Goal: Transaction & Acquisition: Purchase product/service

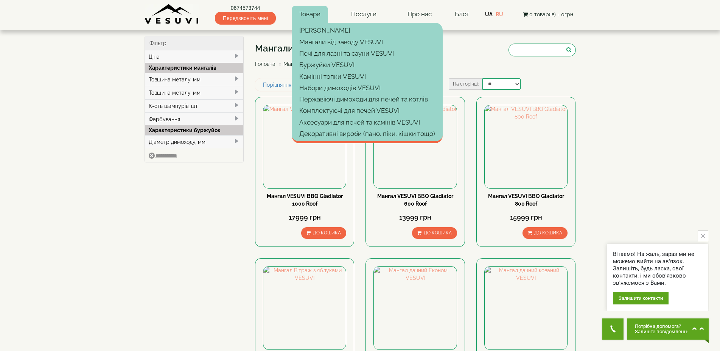
click at [314, 14] on link "Товари" at bounding box center [310, 14] width 36 height 17
click at [309, 13] on link "Товари" at bounding box center [310, 14] width 36 height 17
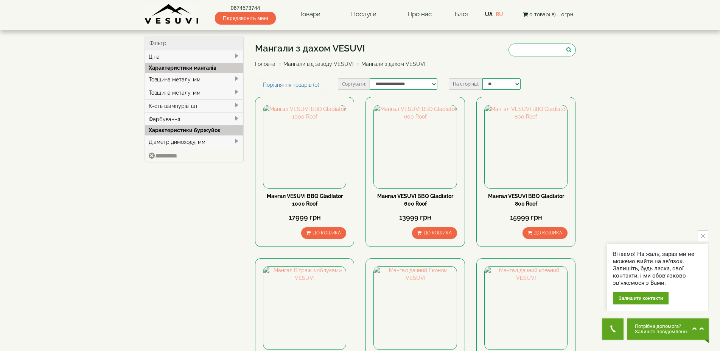
click at [267, 64] on link "Головна" at bounding box center [265, 64] width 20 height 6
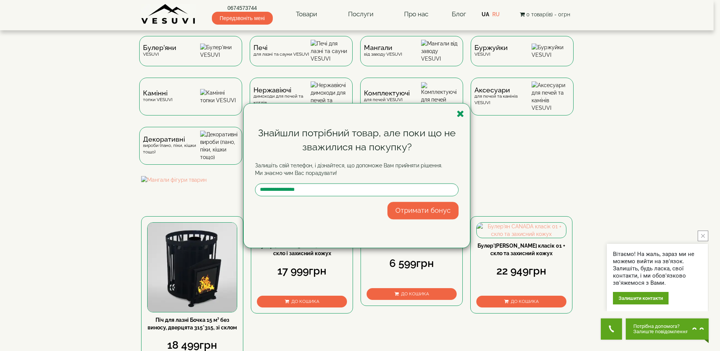
click at [28, 147] on div "Знайшли потрібний товар, але поки що не зважилися на покупку? Залишіть свій тел…" at bounding box center [360, 175] width 720 height 351
click at [461, 114] on icon "button" at bounding box center [461, 113] width 8 height 9
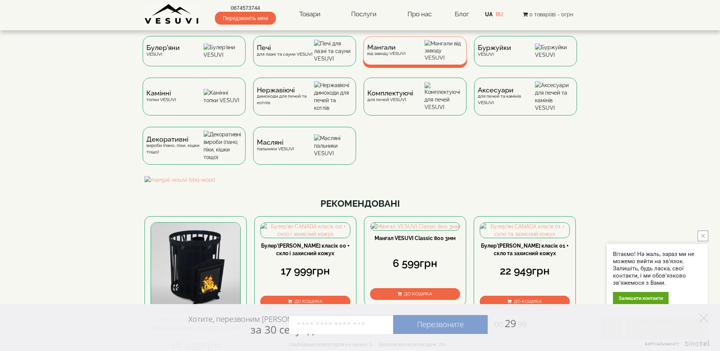
click at [411, 55] on div "Мангали від заводу VESUVI" at bounding box center [415, 50] width 104 height 28
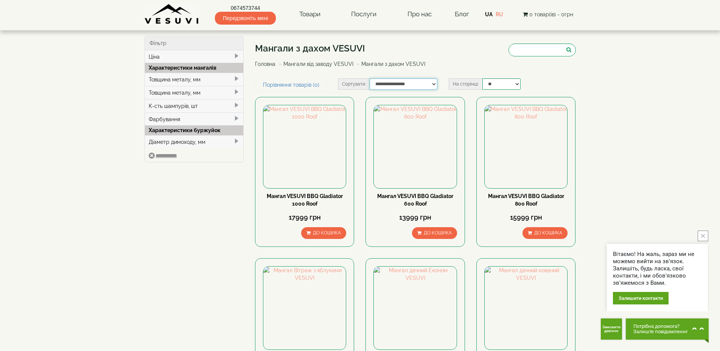
click at [370, 78] on select "**********" at bounding box center [404, 83] width 68 height 11
select select "**********"
click option "**********" at bounding box center [0, 0] width 0 height 0
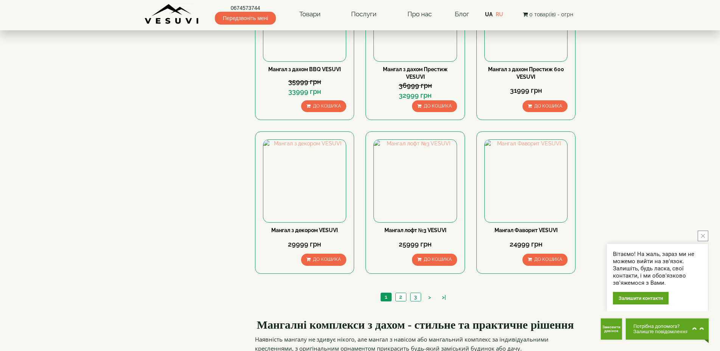
scroll to position [734, 0]
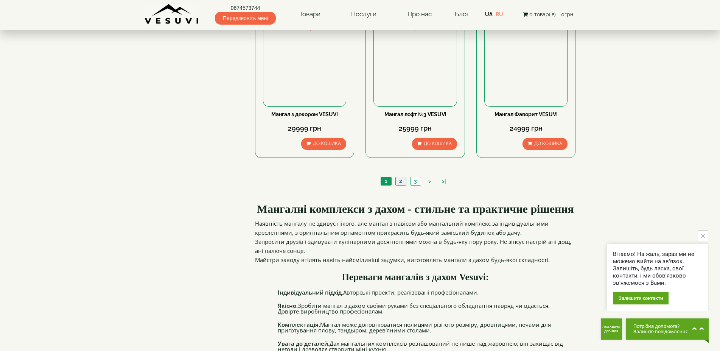
click at [399, 179] on link "2" at bounding box center [401, 181] width 11 height 8
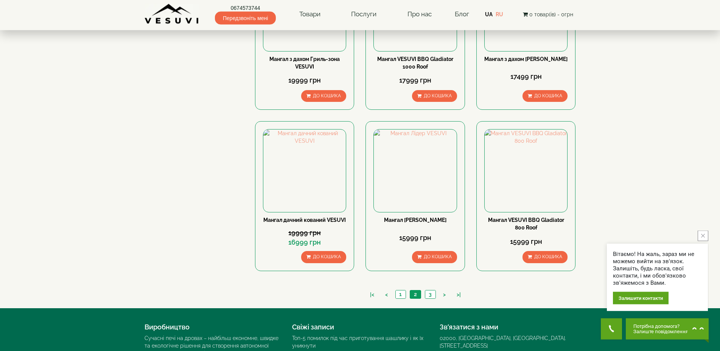
scroll to position [618, 0]
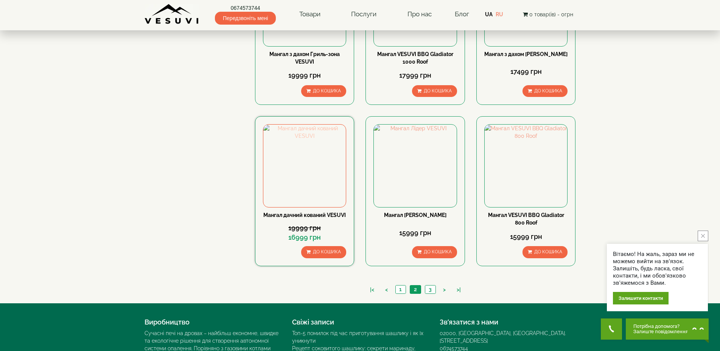
click at [319, 167] on img at bounding box center [304, 166] width 83 height 83
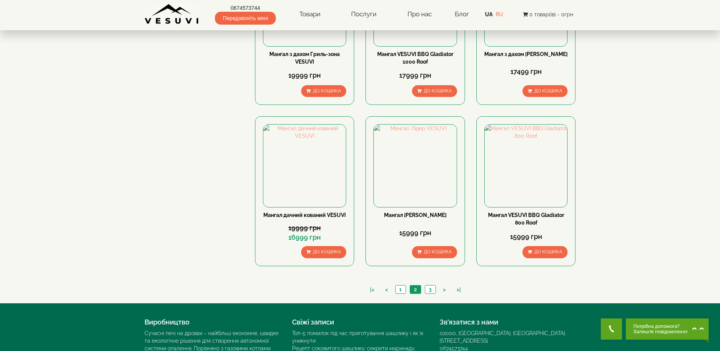
scroll to position [618, 0]
click at [402, 289] on link "1" at bounding box center [401, 289] width 10 height 8
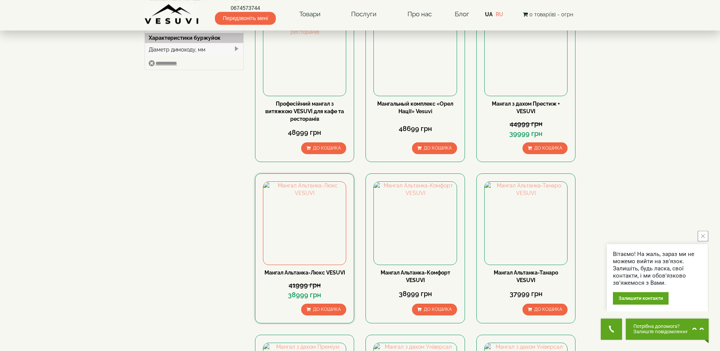
scroll to position [77, 0]
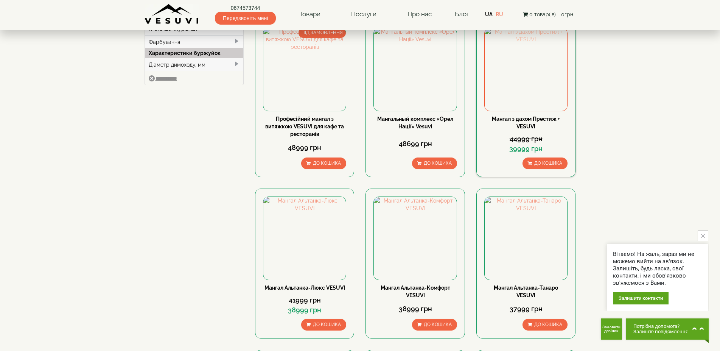
click at [530, 86] on img at bounding box center [526, 69] width 83 height 83
